Goal: Information Seeking & Learning: Learn about a topic

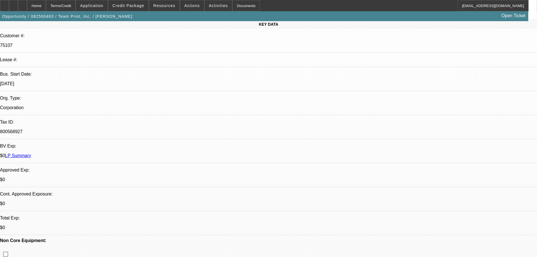
select select "0"
select select "2"
select select "0"
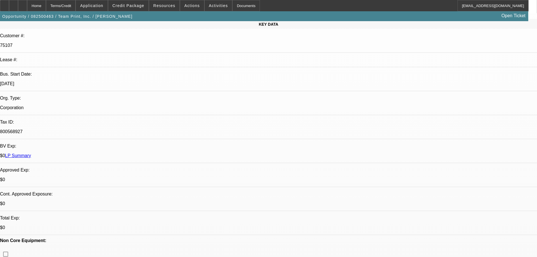
select select "0"
select select "2"
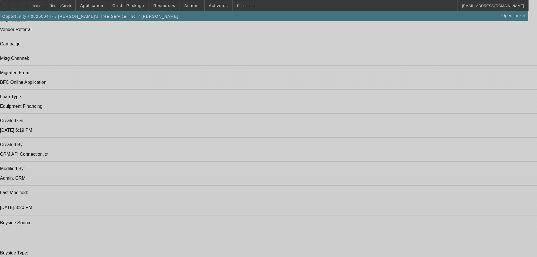
select select "0"
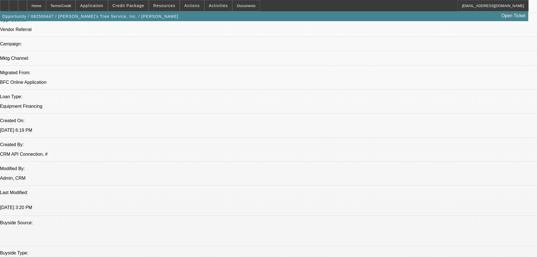
select select "3"
select select "0"
select select "6"
select select "0"
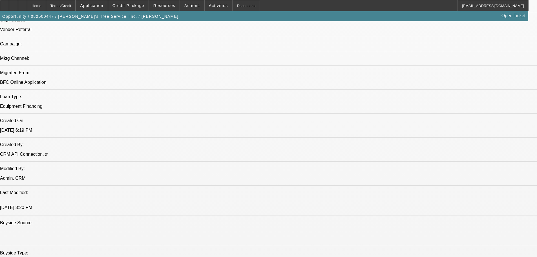
select select "3"
select select "0"
select select "6"
select select "0"
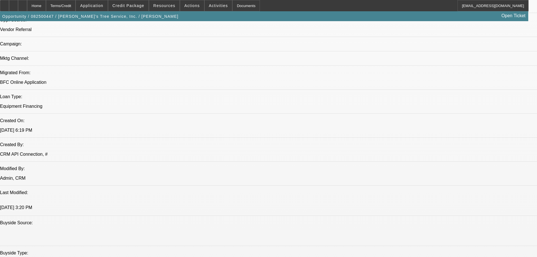
select select "3"
select select "0"
select select "6"
select select "0"
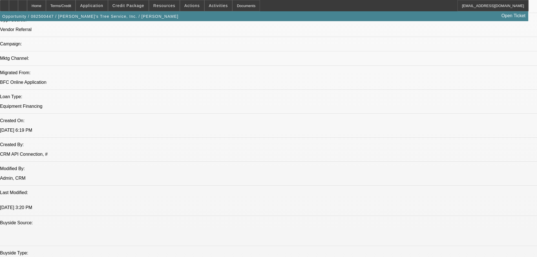
select select "3"
select select "0"
select select "6"
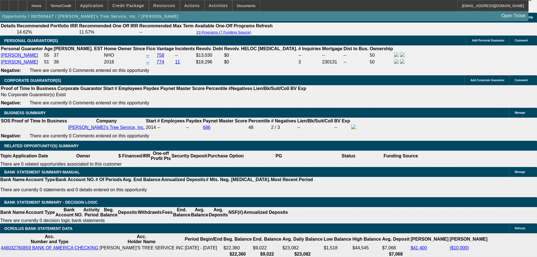
scroll to position [846, 0]
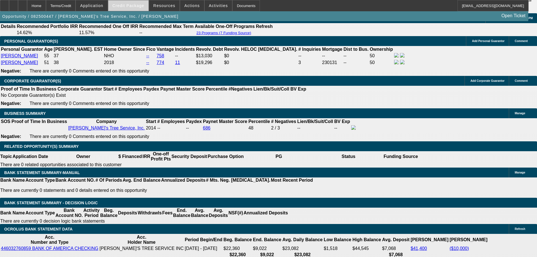
click at [141, 5] on span "Credit Package" at bounding box center [129, 5] width 32 height 5
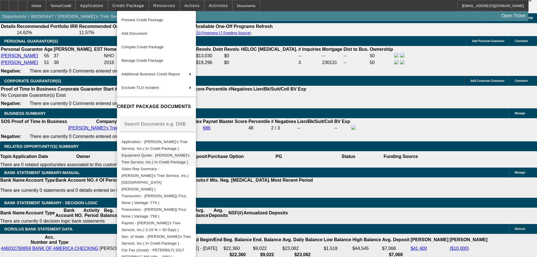
click at [190, 157] on span "Equipment Quote - [PERSON_NAME]'s Tree Service, Inc.( In Credit Package )" at bounding box center [156, 158] width 68 height 11
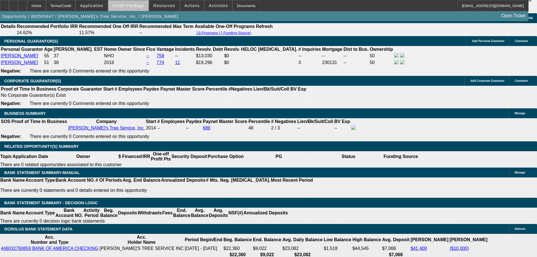
click at [137, 9] on span at bounding box center [128, 6] width 40 height 14
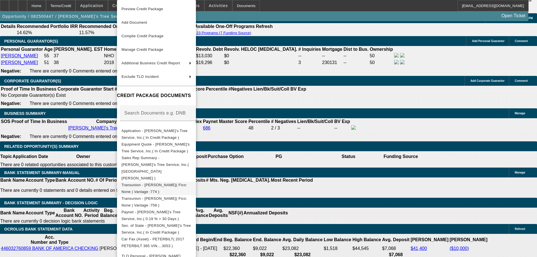
scroll to position [93, 0]
